Goal: Check status: Check status

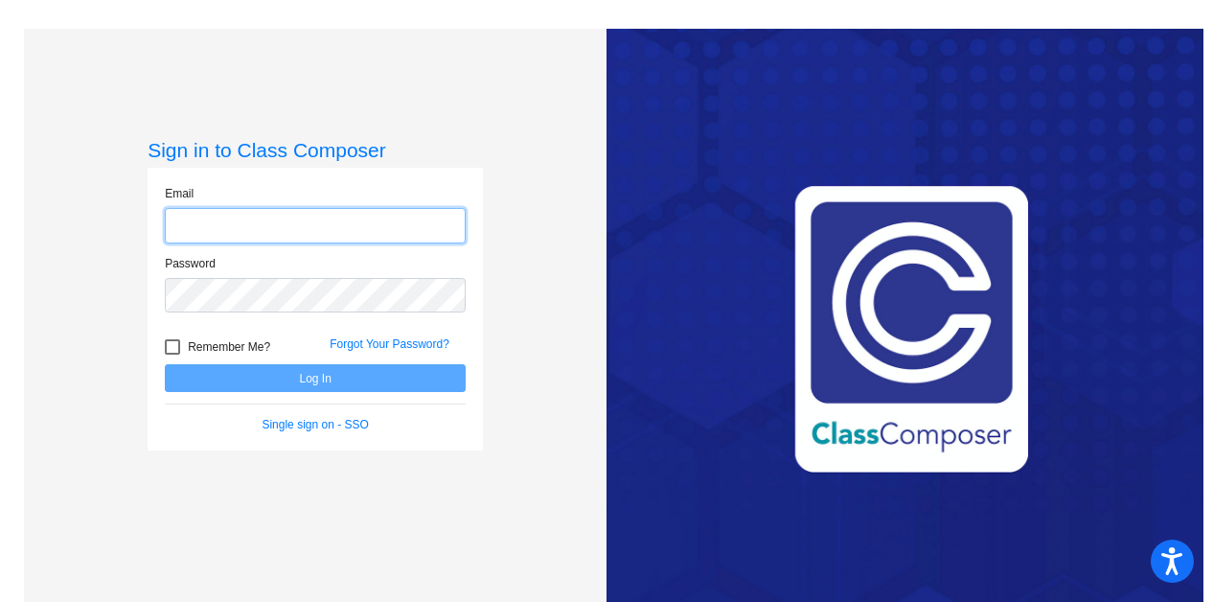
type input "[EMAIL_ADDRESS][DOMAIN_NAME]"
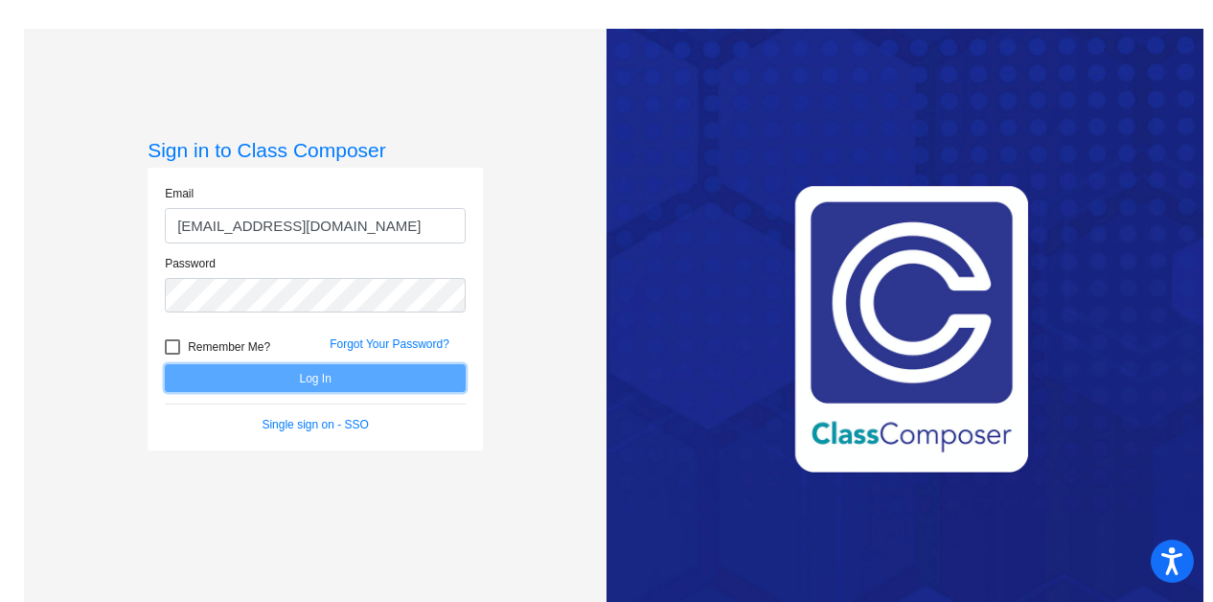
click at [329, 375] on button "Log In" at bounding box center [315, 378] width 301 height 28
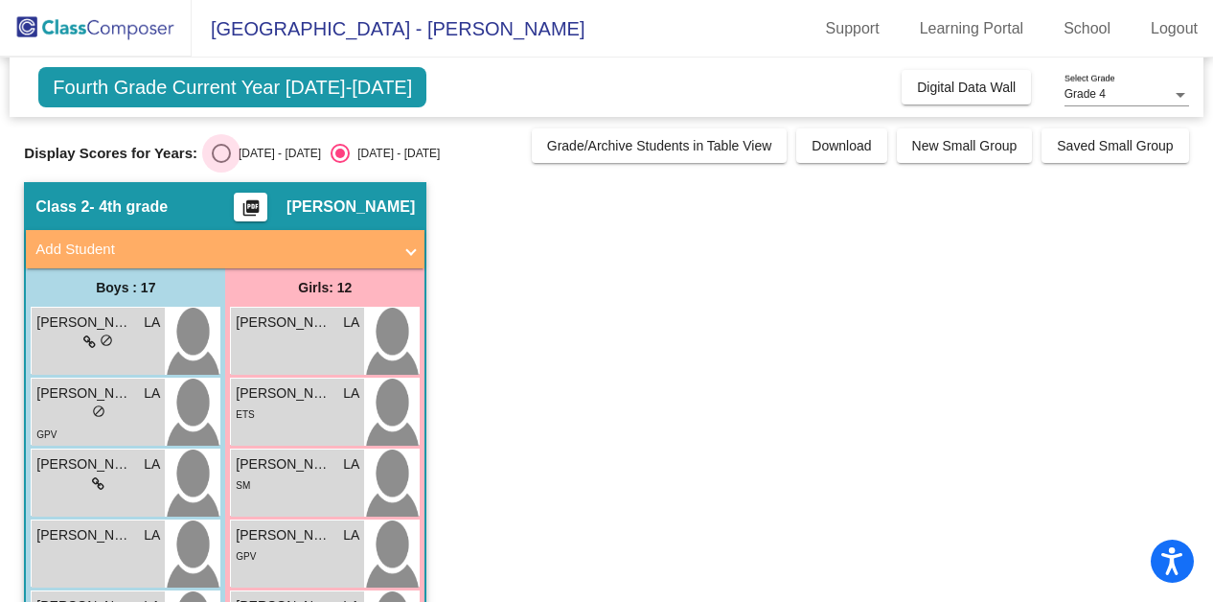
click at [224, 160] on div "Select an option" at bounding box center [221, 153] width 19 height 19
click at [221, 163] on input "[DATE] - [DATE]" at bounding box center [220, 163] width 1 height 1
radio input "true"
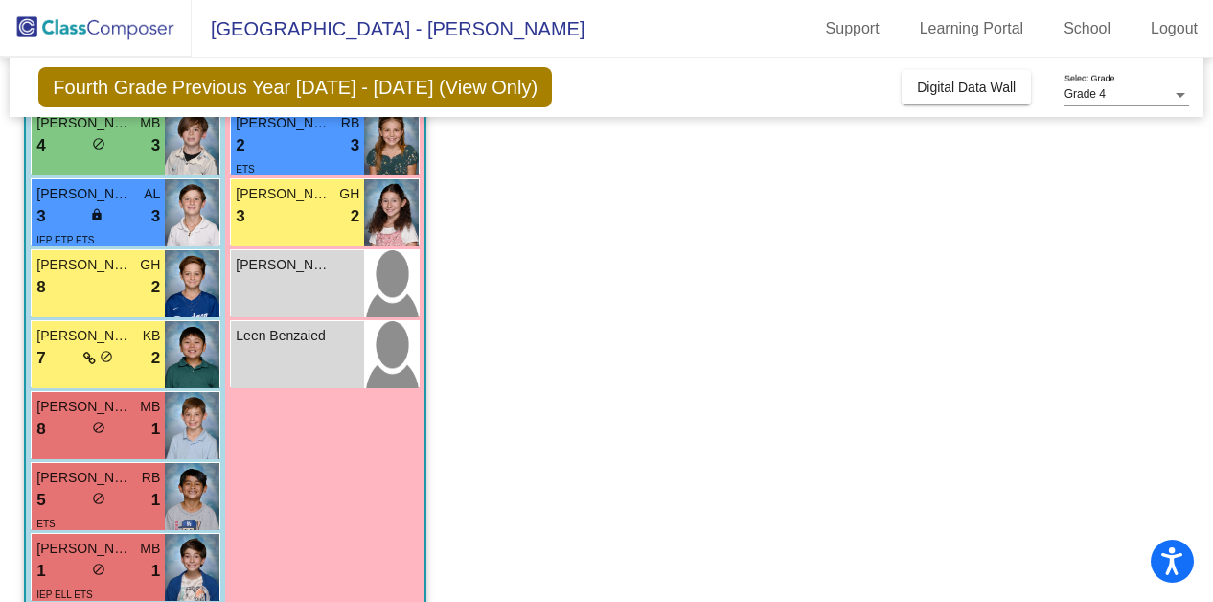
scroll to position [671, 0]
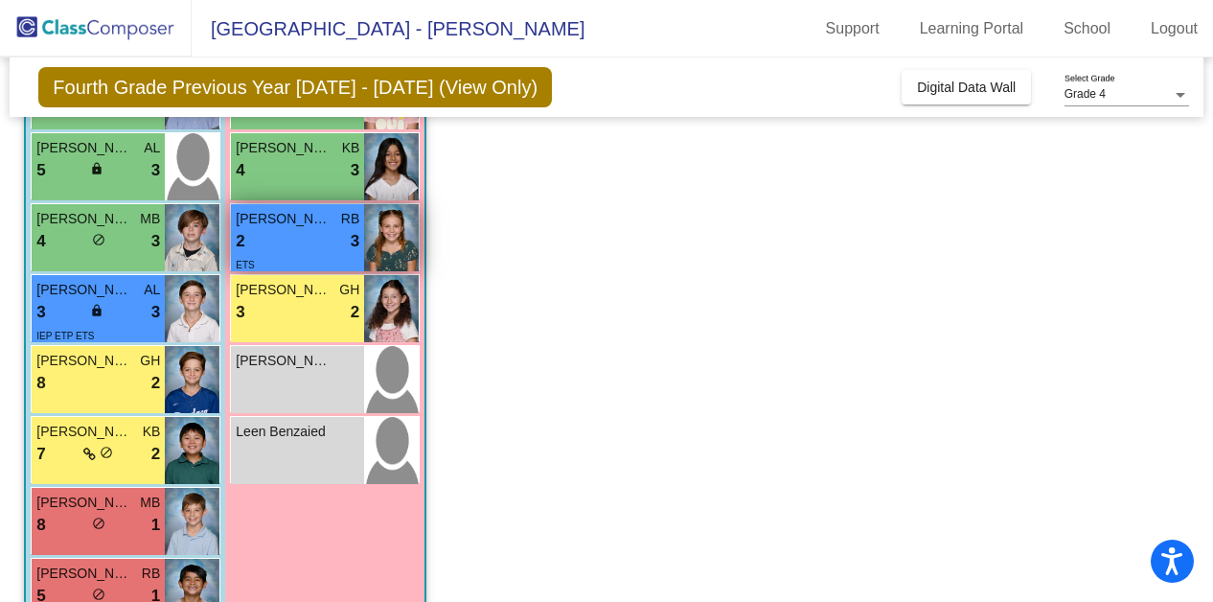
click at [309, 218] on span "[PERSON_NAME]" at bounding box center [284, 219] width 96 height 20
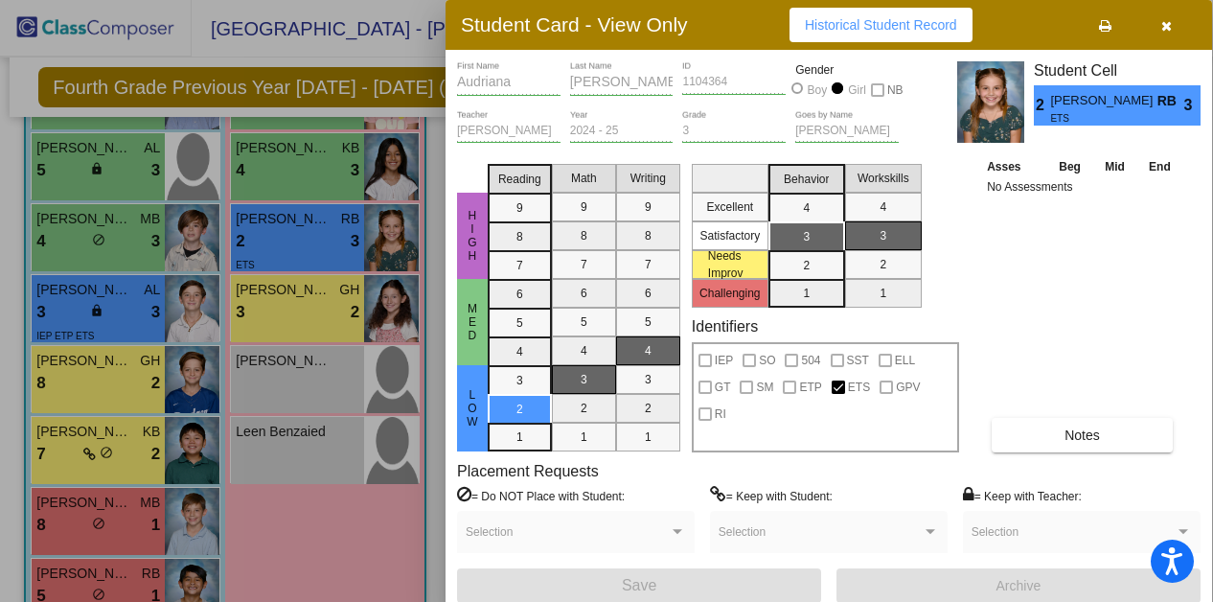
click at [995, 252] on div "Asses Beg Mid End No Assessments Notes" at bounding box center [1082, 303] width 201 height 295
